Goal: Find specific page/section: Find specific page/section

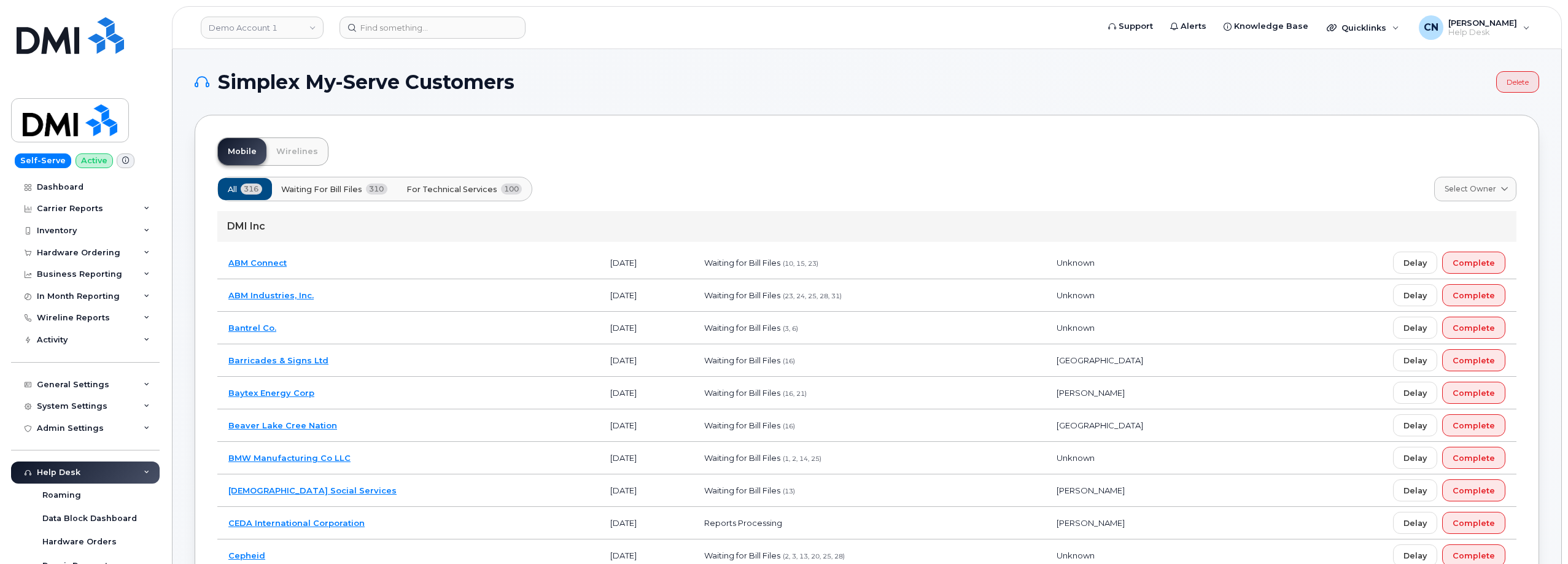
click at [51, 48] on img at bounding box center [69, 35] width 107 height 37
